Goal: Transaction & Acquisition: Download file/media

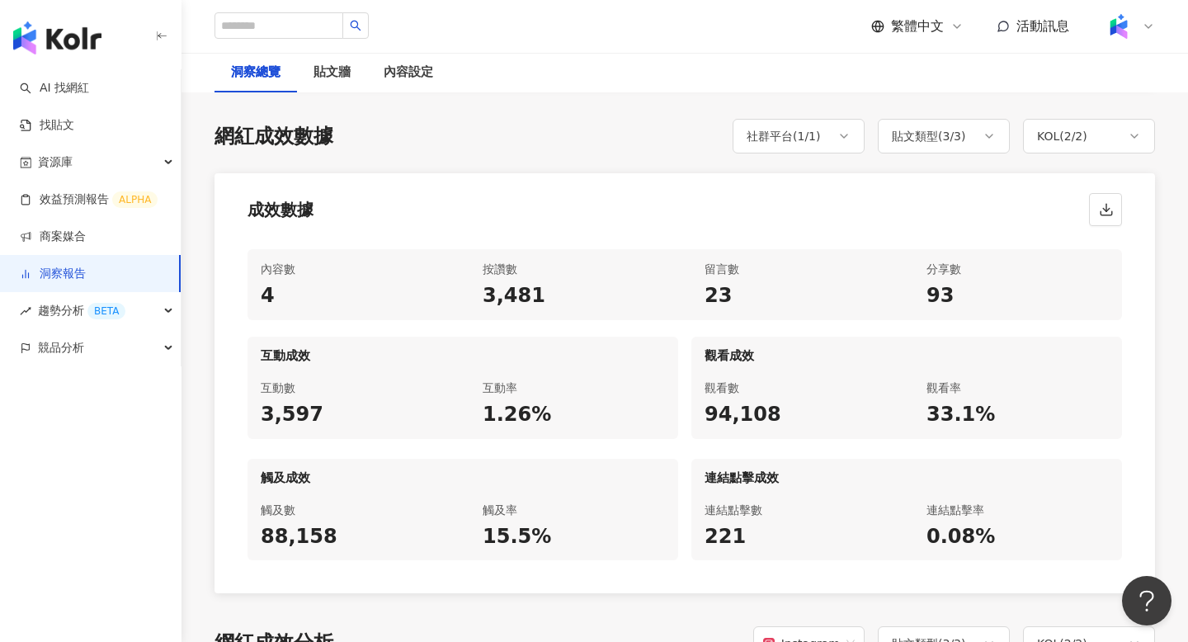
scroll to position [731, 0]
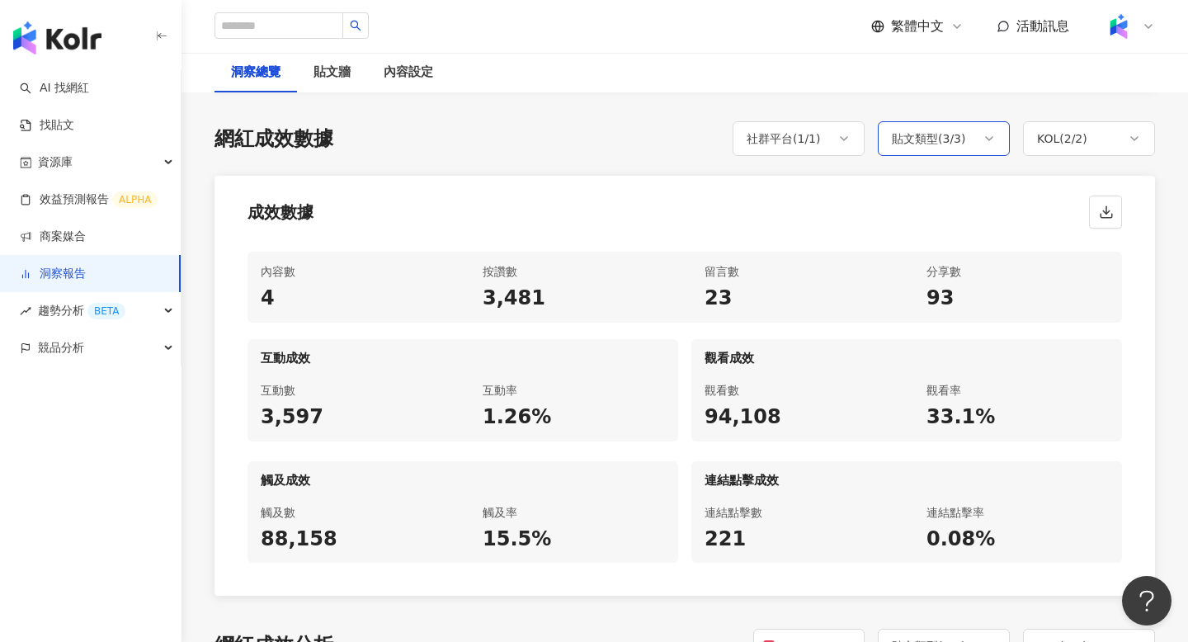
click at [982, 132] on icon at bounding box center [988, 138] width 13 height 13
click at [915, 275] on span "限時動態" at bounding box center [940, 276] width 59 height 18
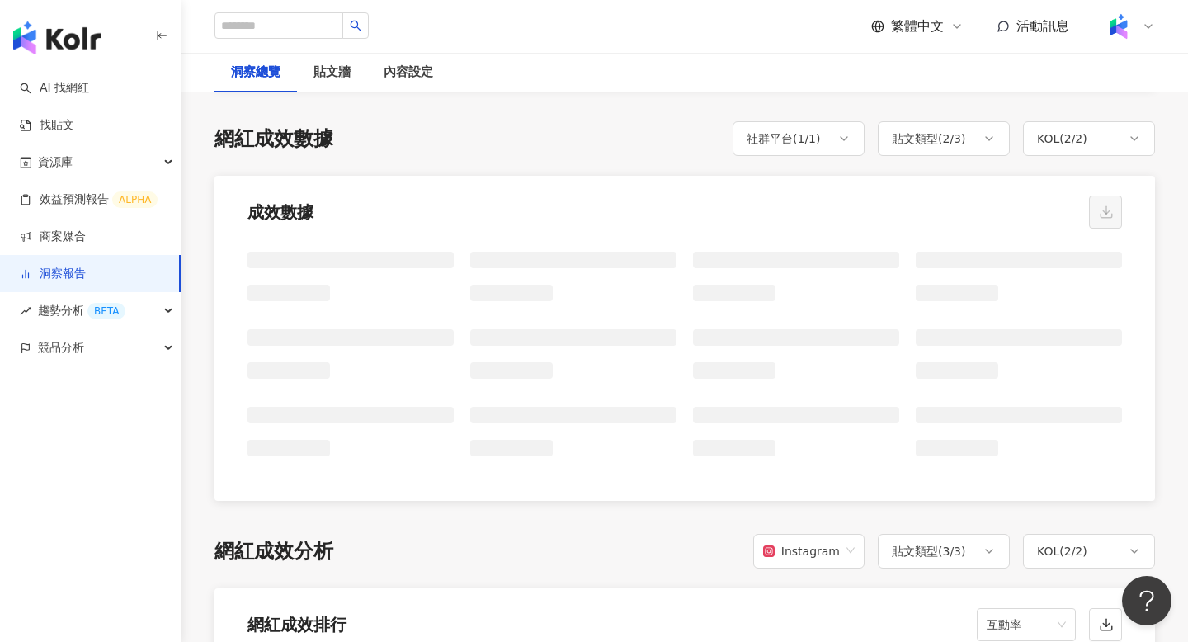
click at [766, 176] on div "成效數據" at bounding box center [684, 207] width 940 height 63
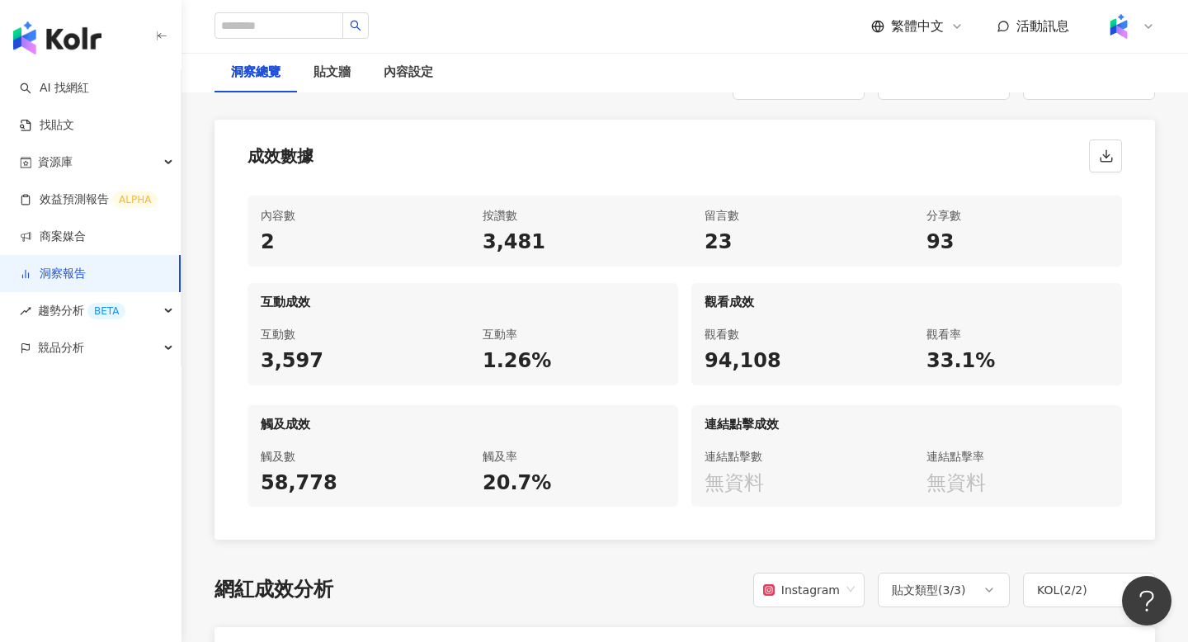
scroll to position [685, 0]
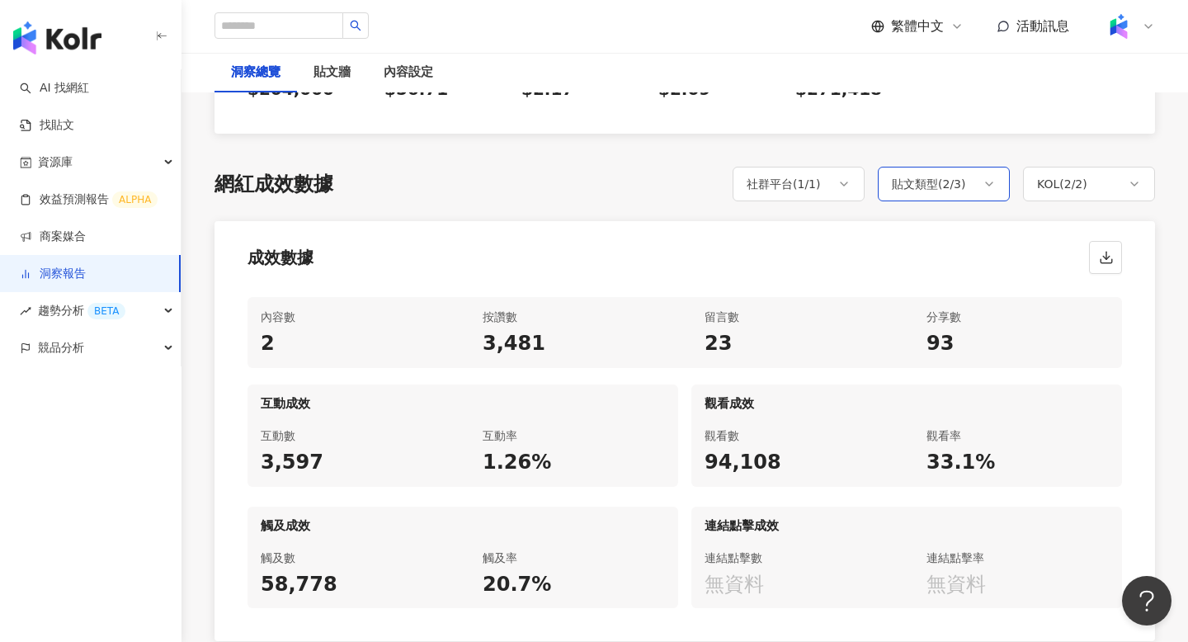
click at [963, 177] on div "貼文類型 ( 2 / 3 )" at bounding box center [929, 184] width 74 height 20
click at [948, 325] on span "限時動態" at bounding box center [940, 322] width 59 height 18
click at [750, 252] on div "成效數據" at bounding box center [684, 252] width 940 height 63
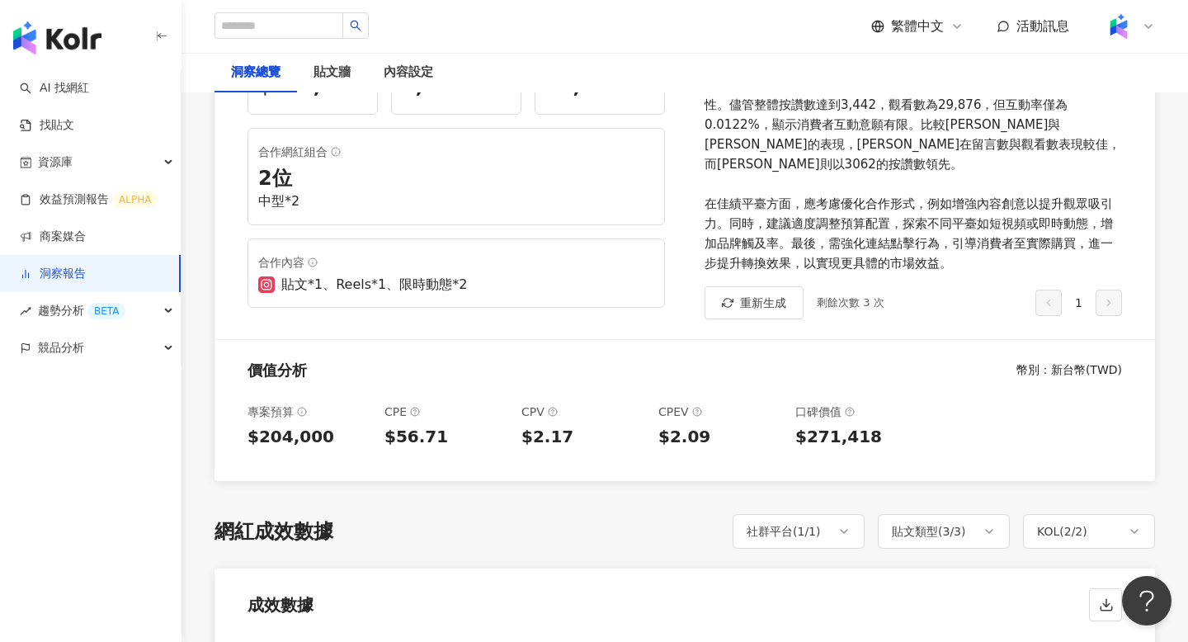
scroll to position [0, 0]
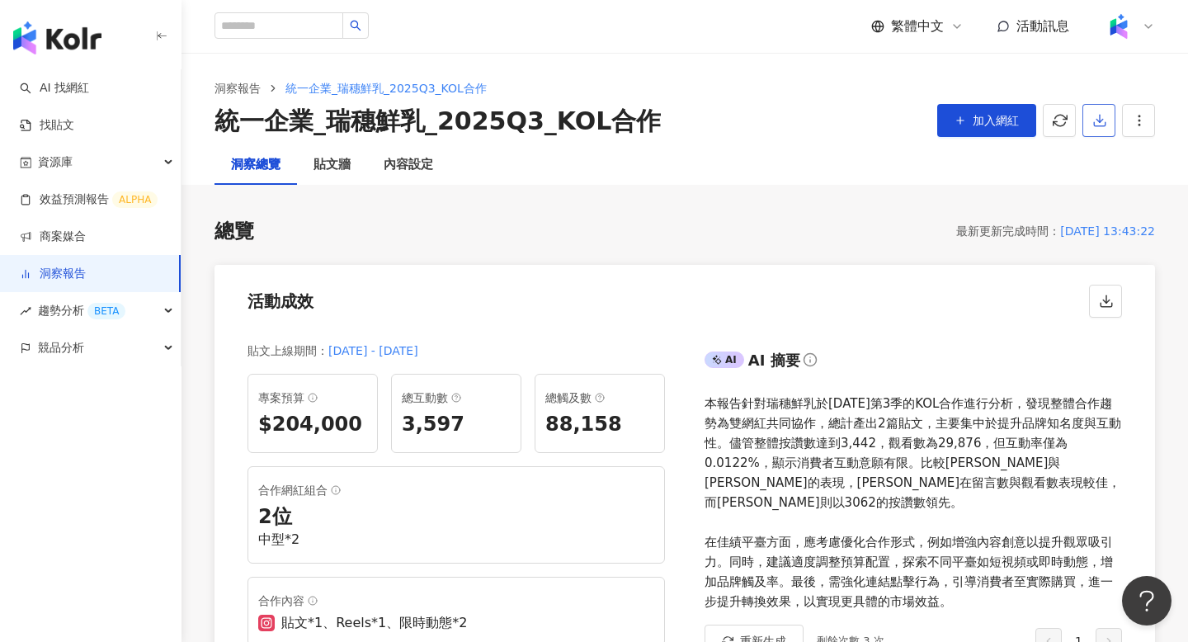
click at [1095, 133] on button "button" at bounding box center [1098, 120] width 33 height 33
click at [1116, 197] on span "匯出 Excel" at bounding box center [1124, 193] width 58 height 18
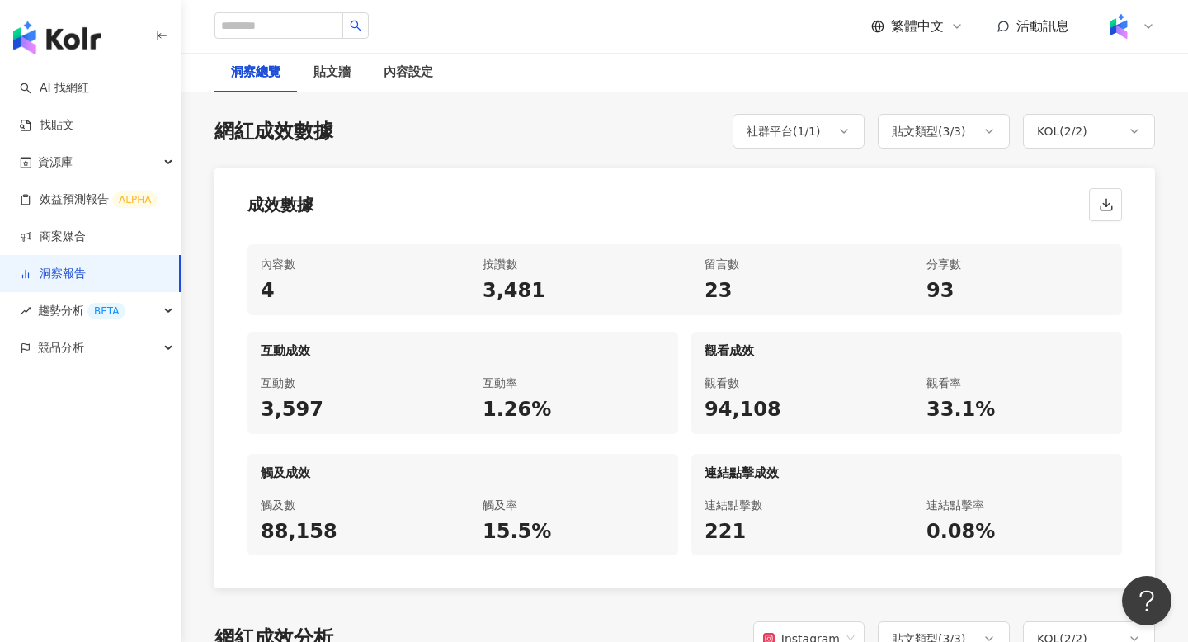
scroll to position [737, 0]
click at [966, 122] on div "貼文類型 ( 3 / 3 )" at bounding box center [929, 132] width 74 height 20
click at [960, 264] on span "限時動態" at bounding box center [940, 270] width 59 height 18
click at [962, 122] on div "貼文類型 ( 2 / 3 )" at bounding box center [929, 132] width 74 height 20
click at [836, 173] on div "成效數據" at bounding box center [684, 200] width 940 height 63
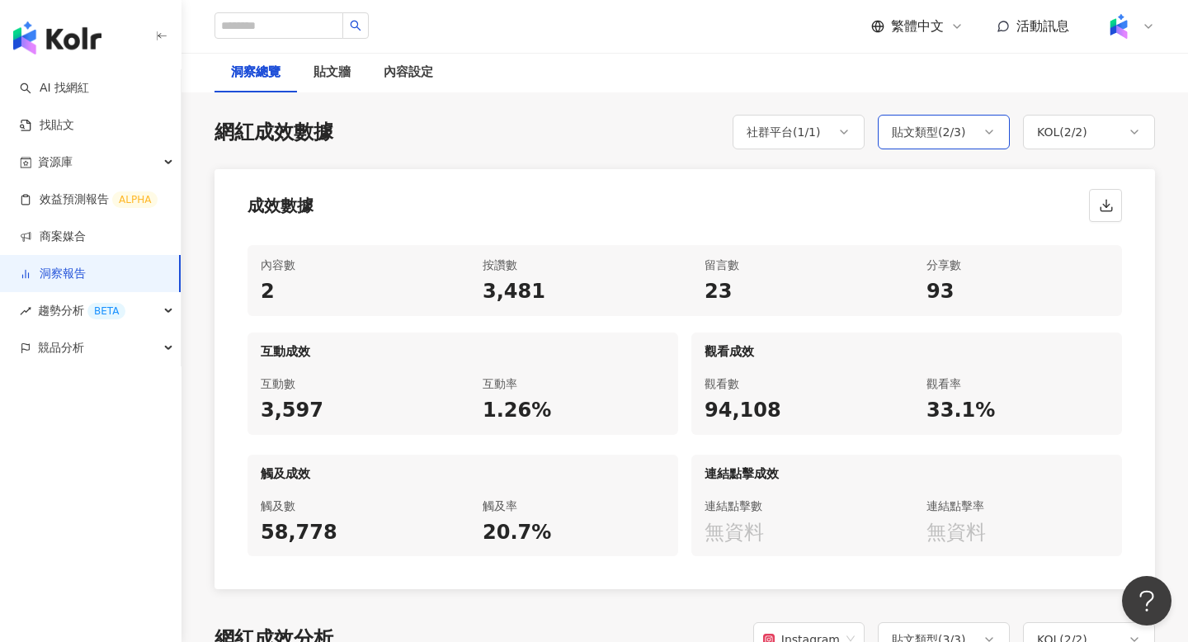
click at [938, 134] on div "貼文類型 ( 2 / 3 )" at bounding box center [944, 132] width 132 height 35
click at [939, 269] on span "限時動態" at bounding box center [940, 270] width 59 height 18
click at [939, 137] on div "貼文類型 ( 3 / 3 )" at bounding box center [944, 132] width 132 height 35
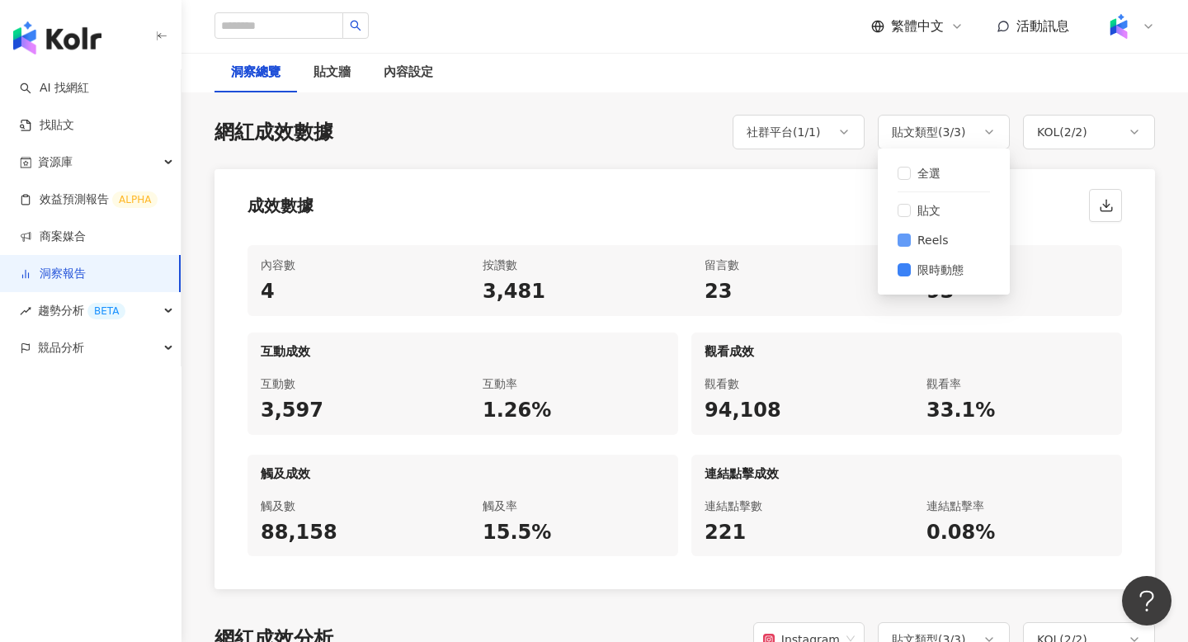
click at [907, 228] on label "Reels" at bounding box center [943, 240] width 92 height 30
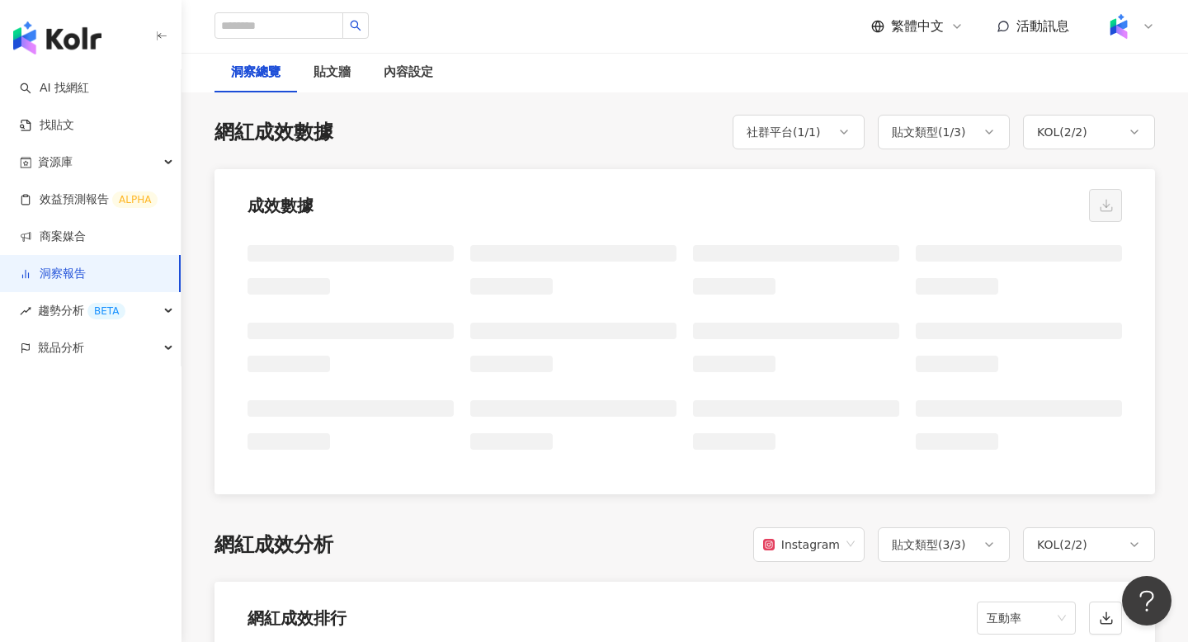
click at [805, 232] on div at bounding box center [684, 363] width 940 height 262
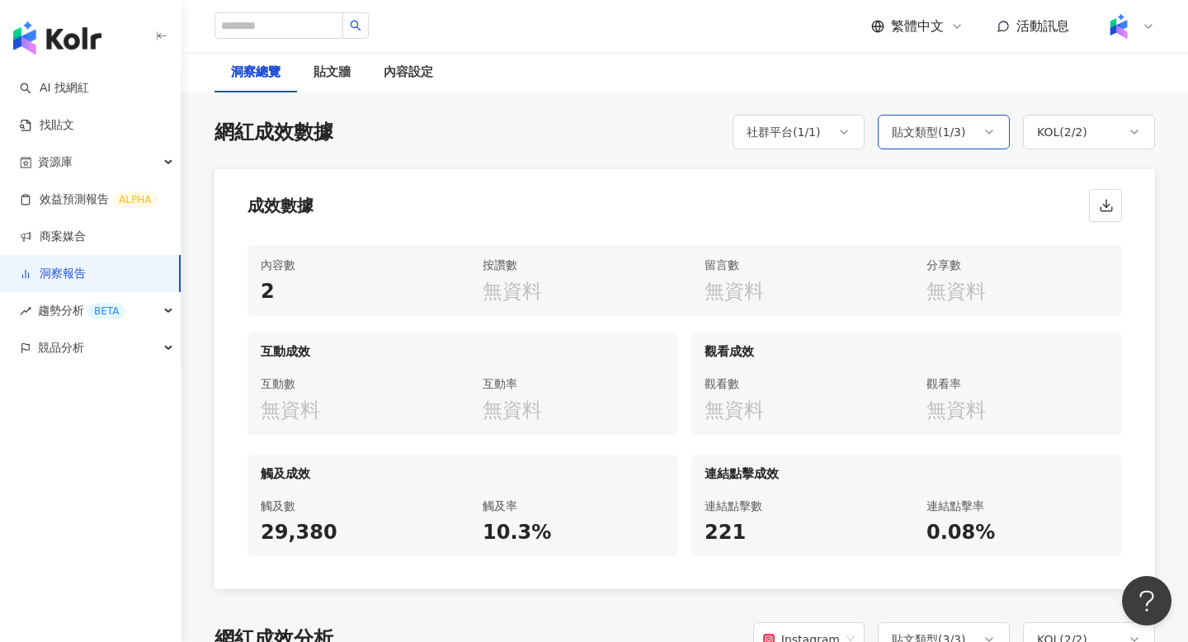
click at [938, 122] on div "貼文類型 ( 1 / 3 )" at bounding box center [929, 132] width 74 height 20
click at [808, 193] on div "成效數據" at bounding box center [684, 200] width 940 height 63
